Goal: Task Accomplishment & Management: Complete application form

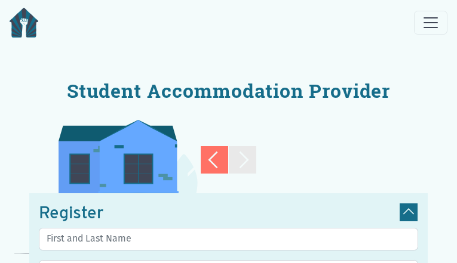
type input "uGzqCwLruJ"
type input "[EMAIL_ADDRESS][DOMAIN_NAME]"
checkbox input "false"
checkbox input "true"
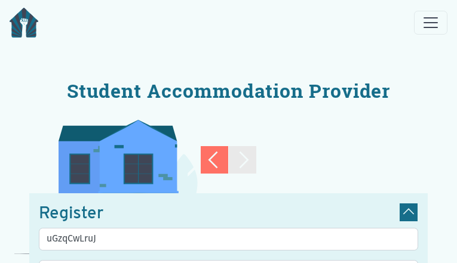
checkbox input "false"
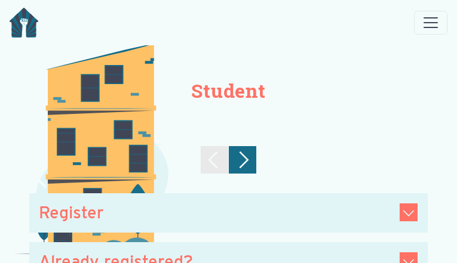
type input "bYDpyqrMfoeJxx"
type input "[EMAIL_ADDRESS][DOMAIN_NAME]"
checkbox input "true"
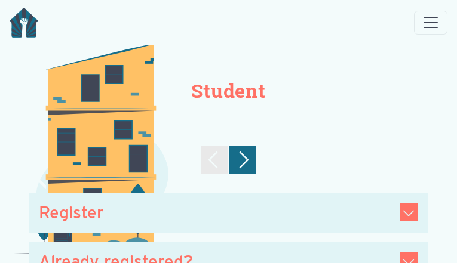
checkbox input "false"
checkbox input "true"
type input "JbWZHZHkiIQ"
type input "[EMAIL_ADDRESS][DOMAIN_NAME]"
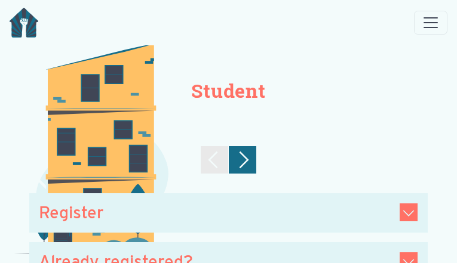
checkbox input "true"
checkbox input "false"
